Goal: Check status: Check status

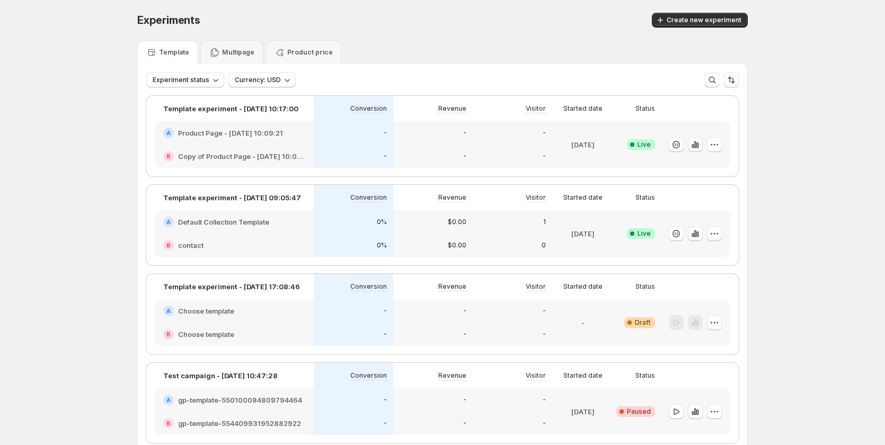
click at [223, 142] on div "A Product Page - [DATE] 10:09:21" at bounding box center [234, 132] width 159 height 23
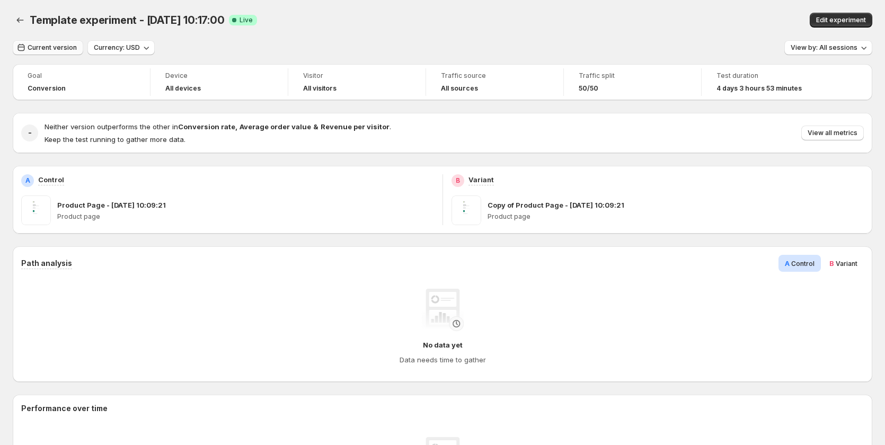
click at [48, 43] on button "Current version" at bounding box center [48, 47] width 71 height 15
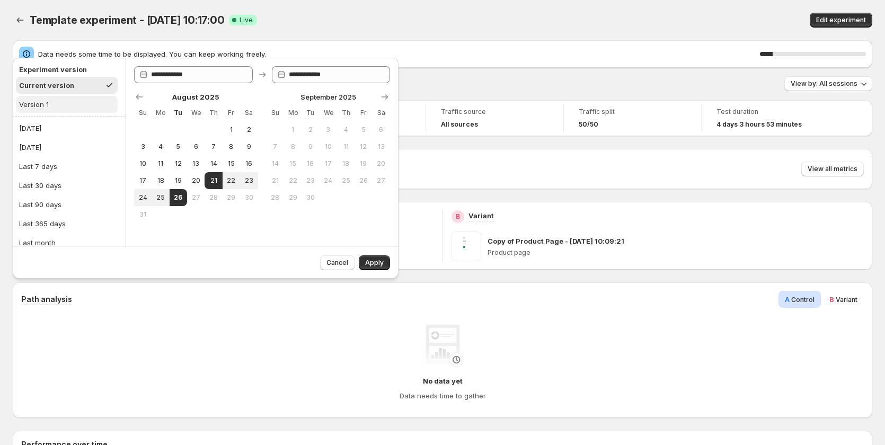
click at [80, 105] on button "Version 1" at bounding box center [67, 104] width 102 height 17
type input "**********"
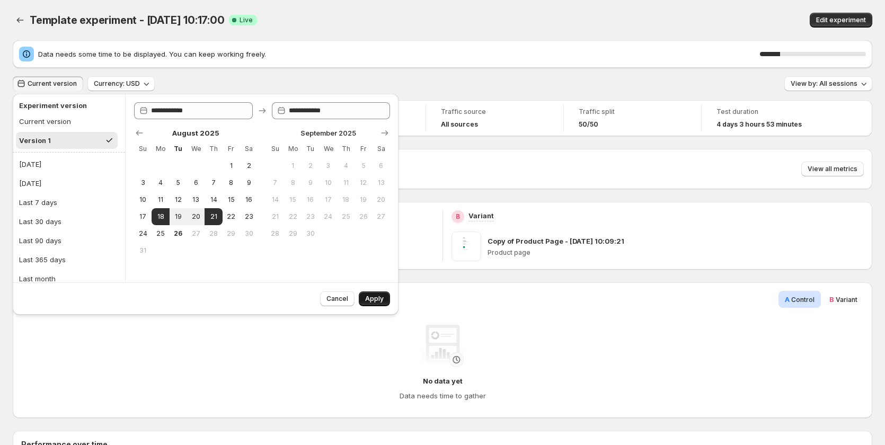
click at [374, 299] on span "Apply" at bounding box center [374, 299] width 19 height 8
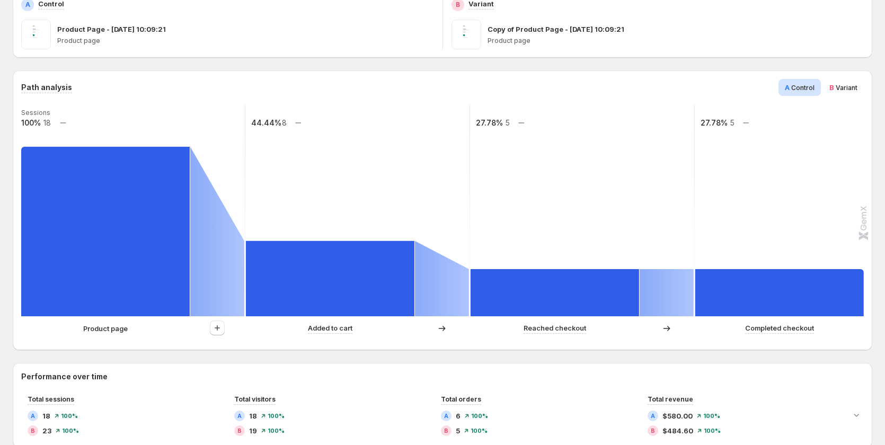
click at [853, 86] on span "Variant" at bounding box center [847, 88] width 22 height 8
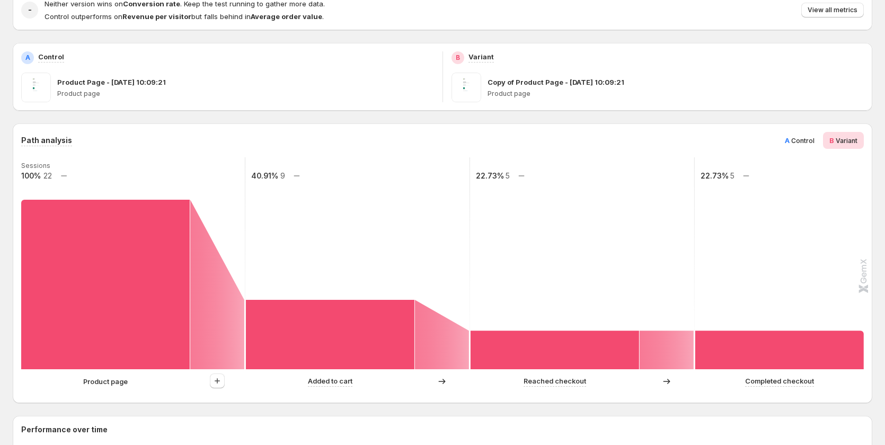
click at [809, 137] on span "Control" at bounding box center [802, 141] width 23 height 8
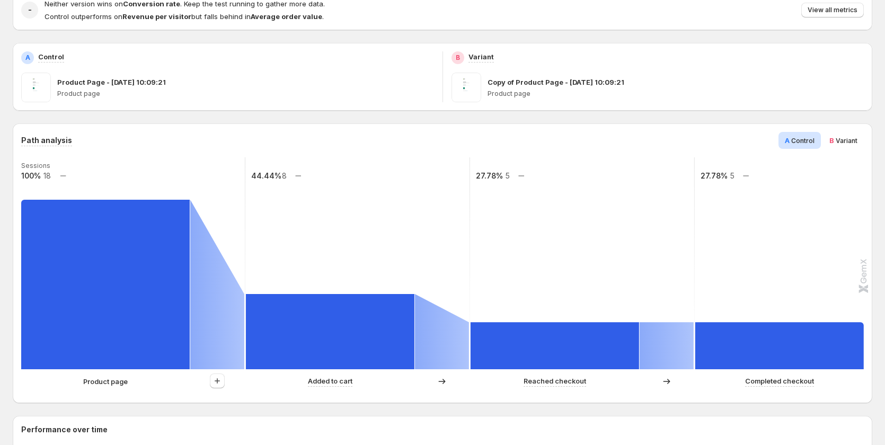
scroll to position [176, 0]
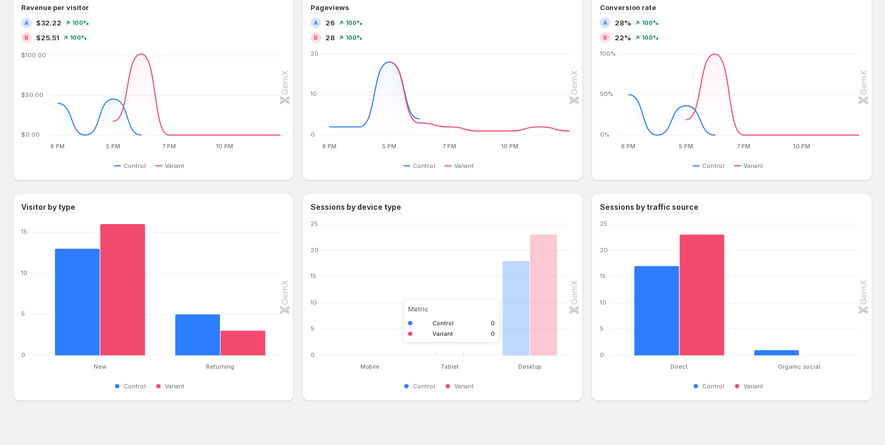
scroll to position [656, 0]
